Goal: Entertainment & Leisure: Consume media (video, audio)

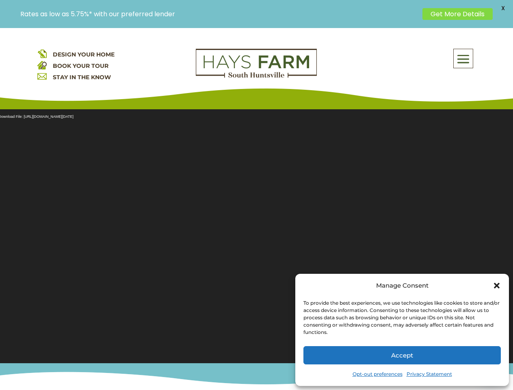
click at [256, 209] on section "Video Player Media error: Format(s) not supported or source(s) not found Downlo…" at bounding box center [256, 231] width 513 height 264
click at [464, 59] on span at bounding box center [463, 59] width 19 height 19
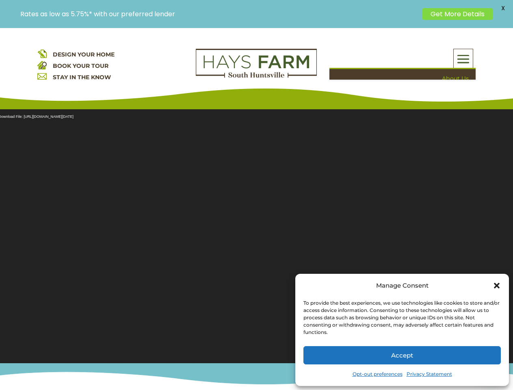
click at [256, 231] on section "Video Player Media error: Format(s) not supported or source(s) not found Downlo…" at bounding box center [256, 231] width 513 height 264
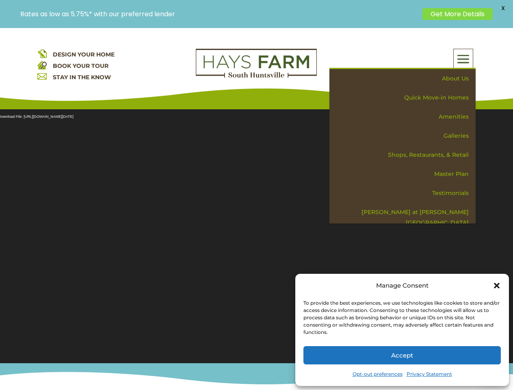
click at [256, 231] on section "Video Player Media error: Format(s) not supported or source(s) not found Downlo…" at bounding box center [256, 231] width 513 height 264
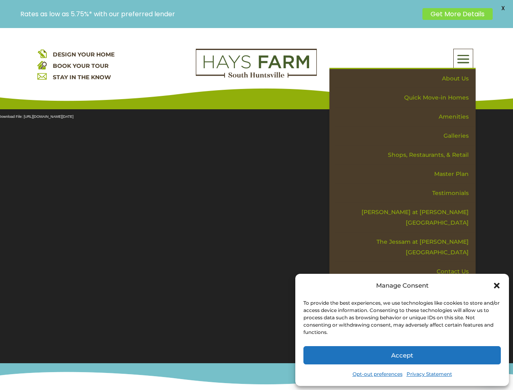
click at [503, 8] on span "X" at bounding box center [503, 8] width 12 height 12
